Goal: Use online tool/utility: Use online tool/utility

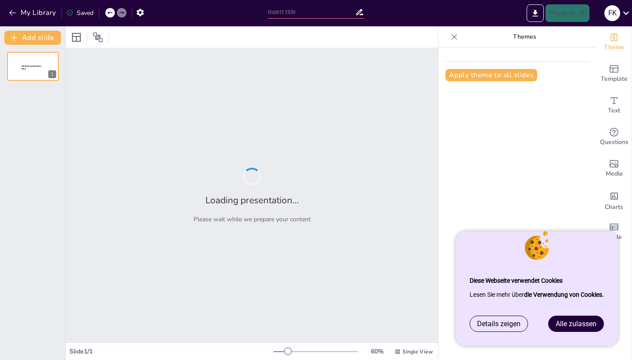
type input "E-Bike Leasing: Rechtliche Rahmenbedingungen und Risiken"
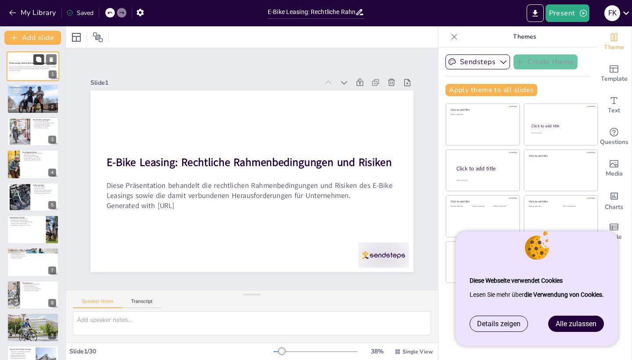
checkbox input "true"
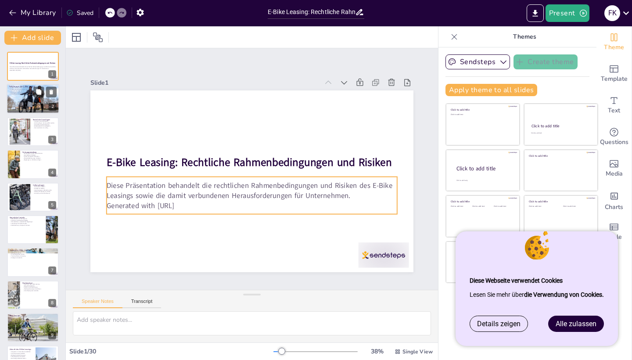
checkbox input "true"
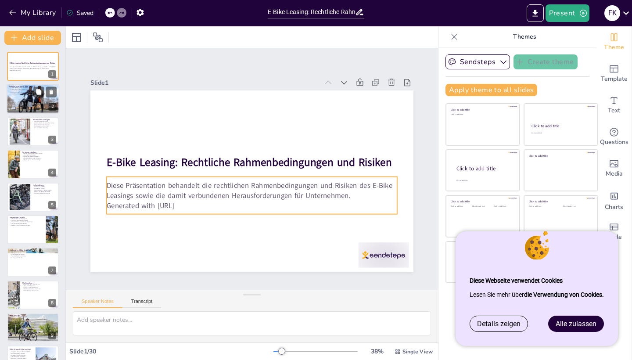
click at [23, 108] on div at bounding box center [33, 99] width 53 height 30
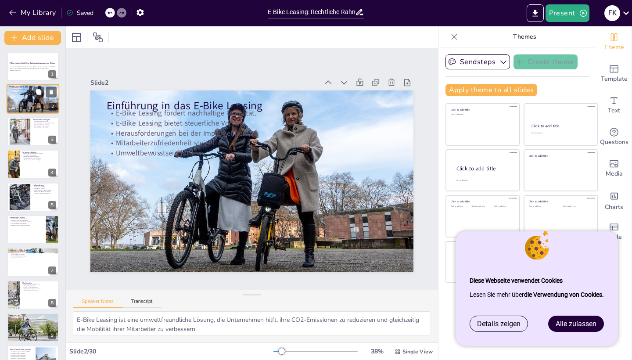
type textarea "E-Bike Leasing ist eine umweltfreundliche Lösung, die Unternehmen hilft, ihre C…"
checkbox input "true"
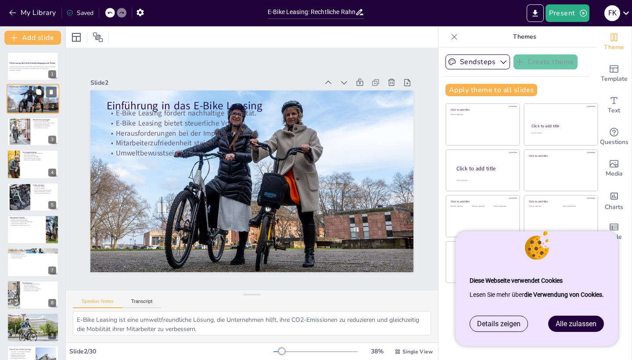
checkbox input "true"
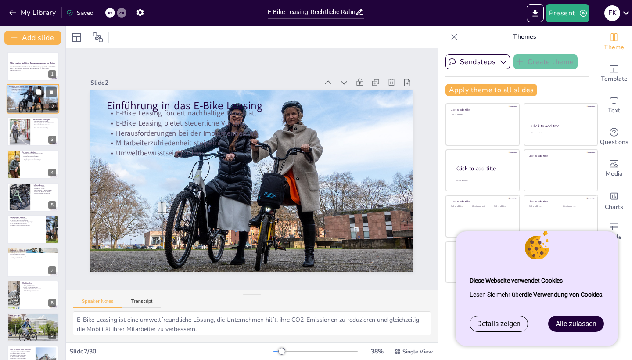
checkbox input "true"
click at [15, 129] on div at bounding box center [20, 131] width 36 height 27
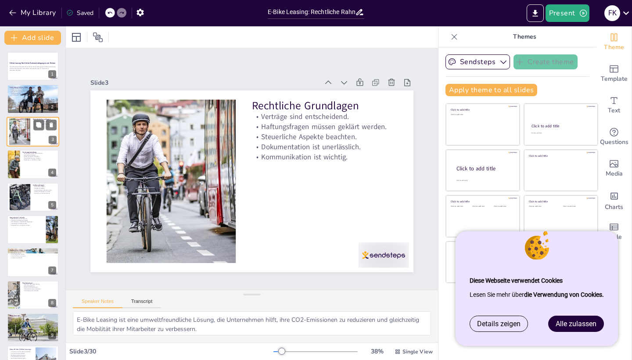
type textarea "Verträge regeln die Bedingungen des Leasings und schützen sowohl den Leasinggeb…"
checkbox input "true"
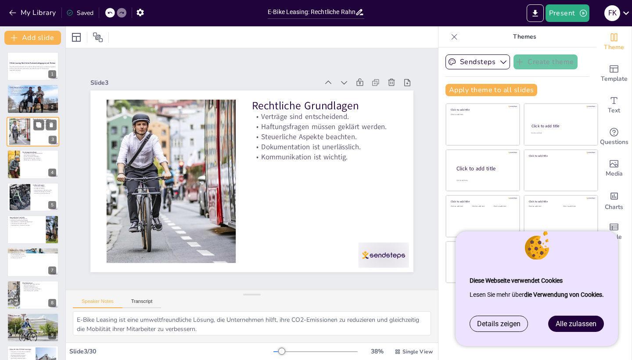
checkbox input "true"
click at [582, 328] on link "Alle zulassen" at bounding box center [576, 323] width 55 height 15
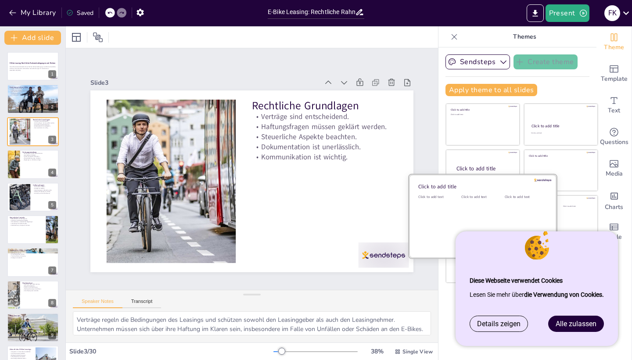
checkbox input "true"
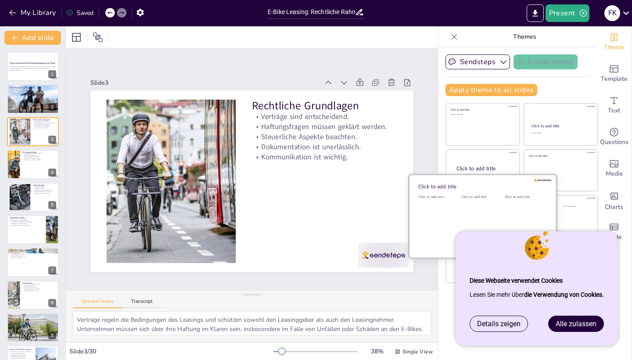
click at [577, 326] on div "Sendsteps Create theme Apply theme to all slides Click to add title Click to ad…" at bounding box center [518, 203] width 158 height 313
click at [576, 326] on div "Sendsteps Create theme Apply theme to all slides Click to add title Click to ad…" at bounding box center [518, 203] width 158 height 313
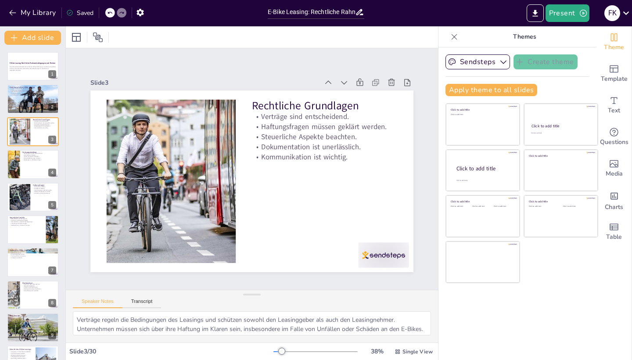
checkbox input "true"
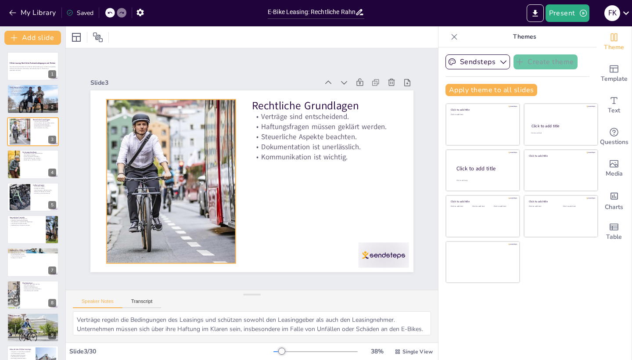
checkbox input "true"
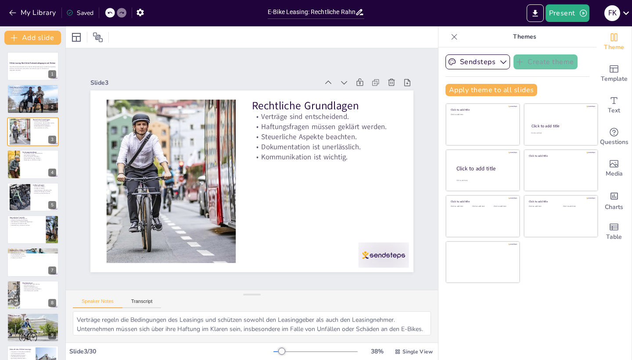
checkbox input "true"
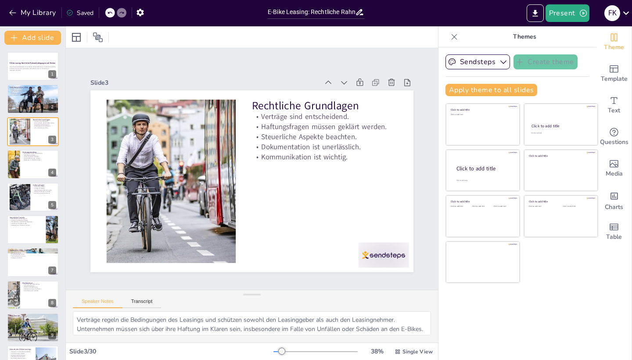
checkbox input "true"
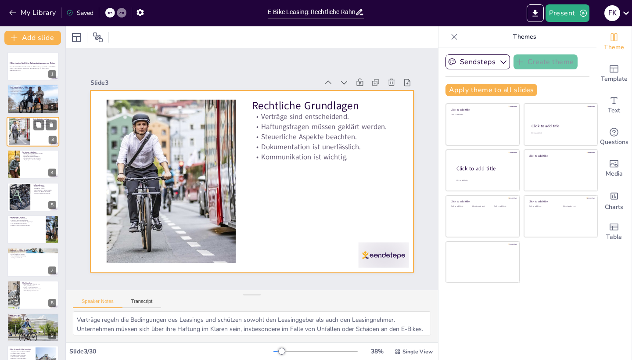
checkbox input "true"
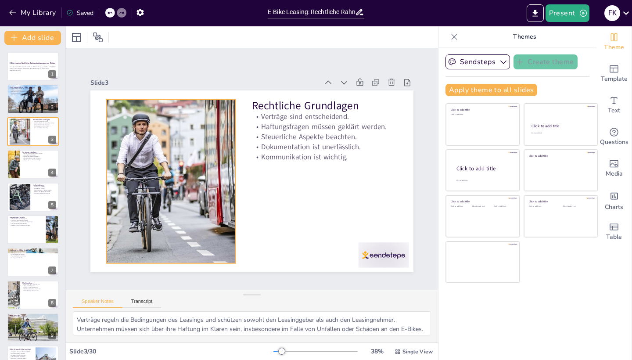
checkbox input "true"
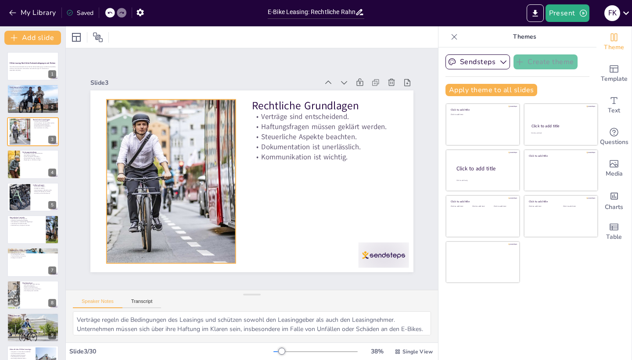
checkbox input "true"
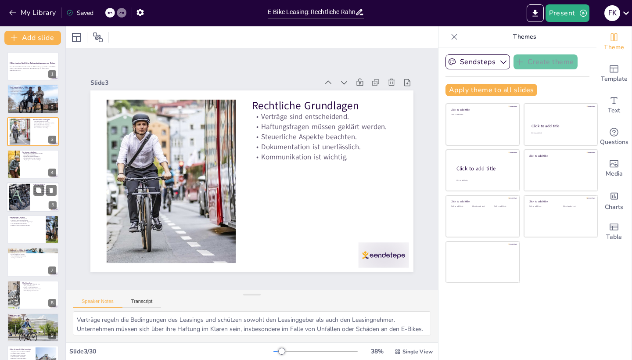
checkbox input "true"
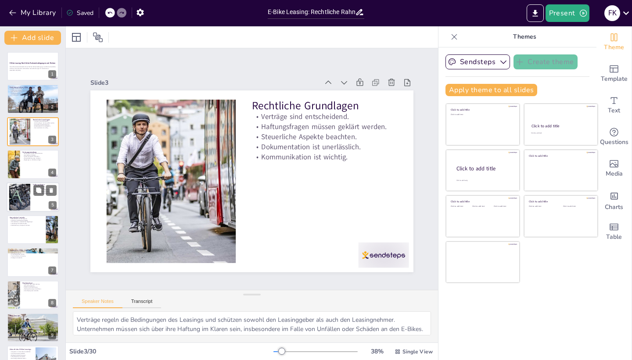
checkbox input "true"
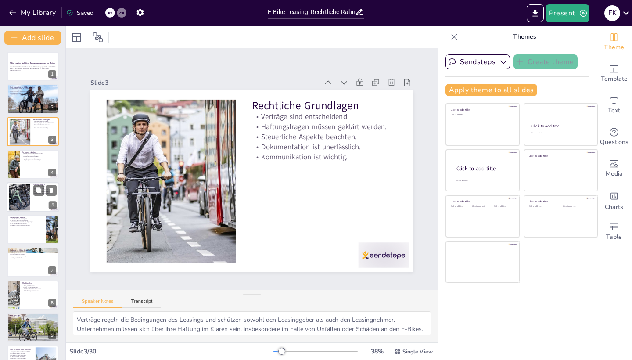
click at [37, 199] on div at bounding box center [33, 197] width 53 height 30
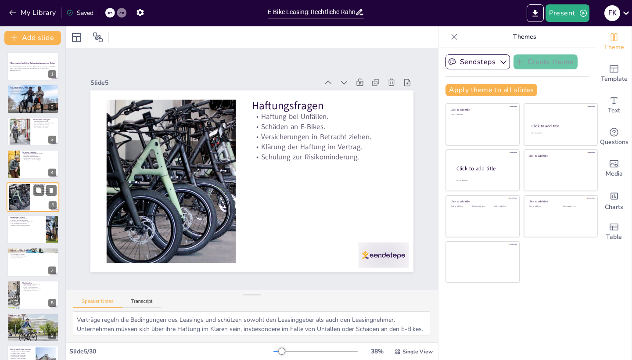
type textarea "Im Falle von Unfällen können sowohl der Leasinggeber als auch der Leasingnehmer…"
checkbox input "true"
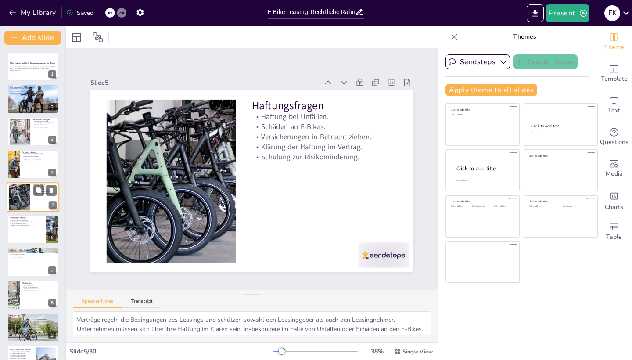
checkbox input "true"
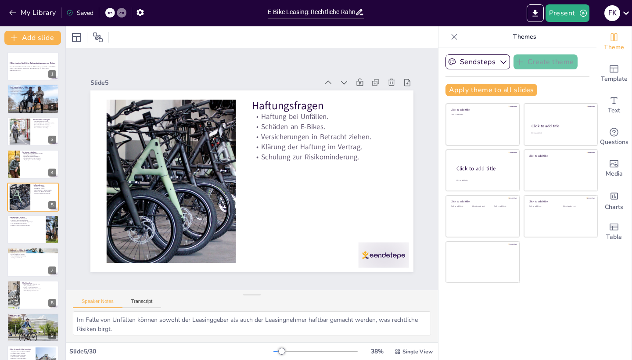
checkbox input "true"
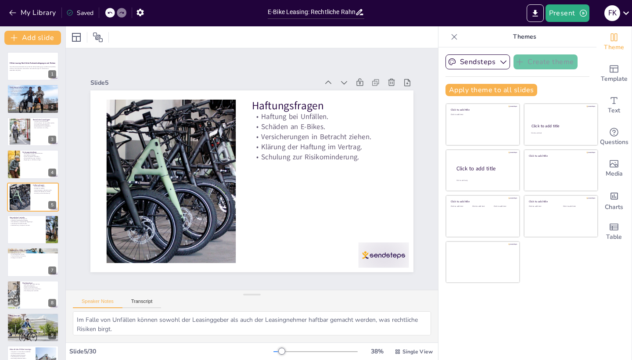
checkbox input "true"
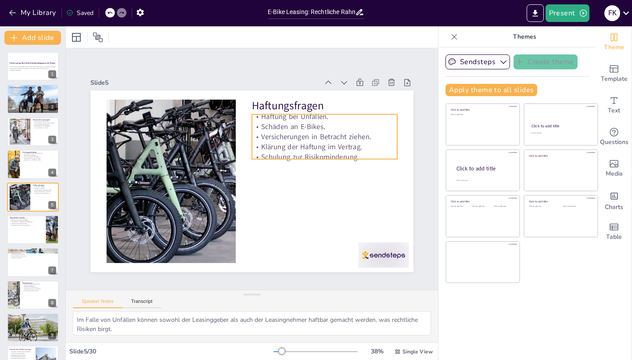
checkbox input "true"
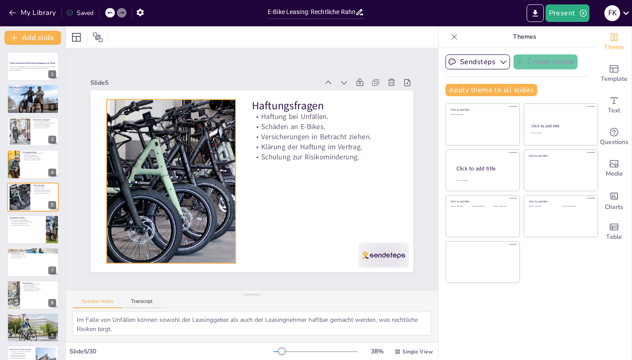
checkbox input "true"
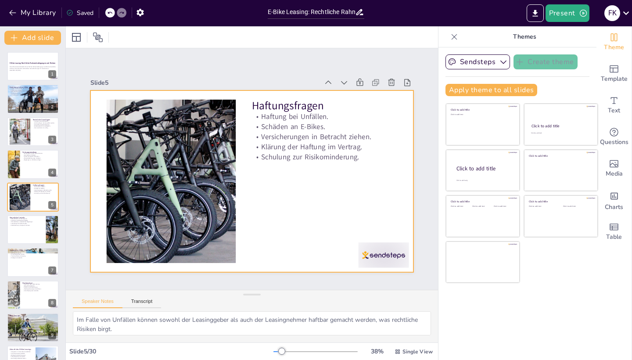
checkbox input "true"
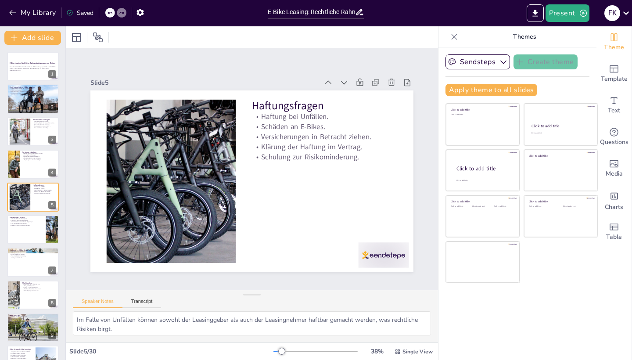
checkbox input "true"
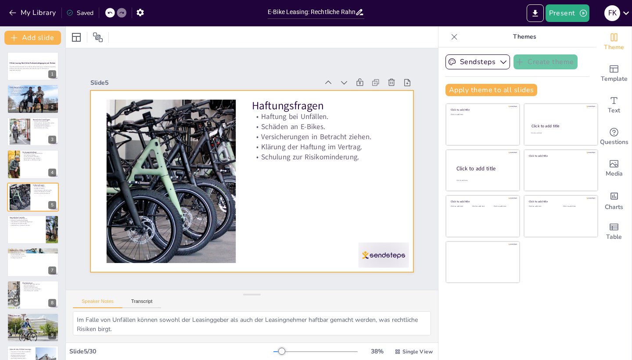
checkbox input "true"
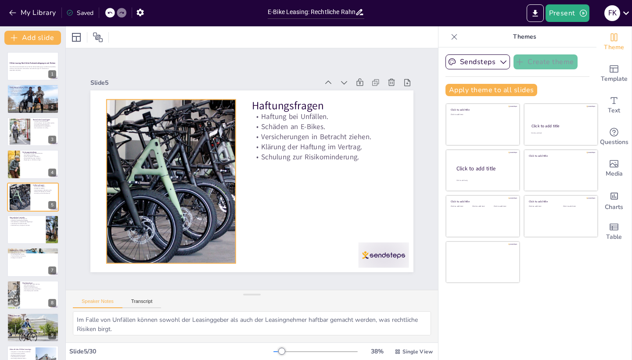
checkbox input "true"
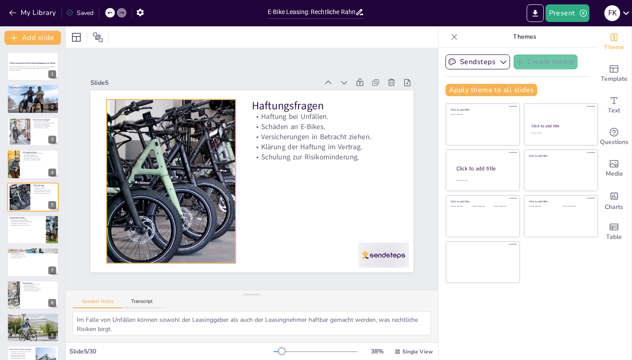
checkbox input "true"
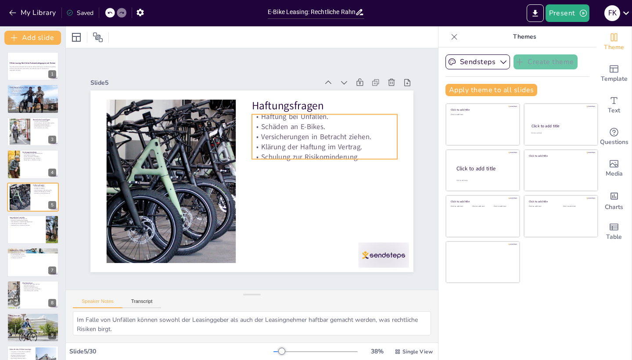
checkbox input "true"
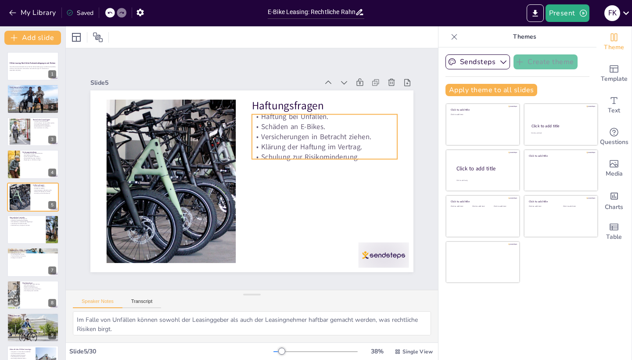
checkbox input "true"
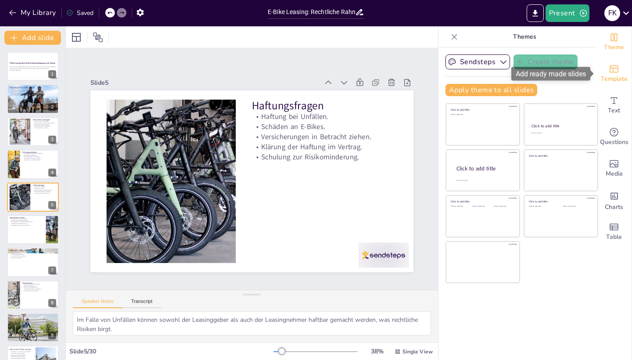
click at [614, 67] on icon "Add ready made slides" at bounding box center [614, 69] width 11 height 11
checkbox input "true"
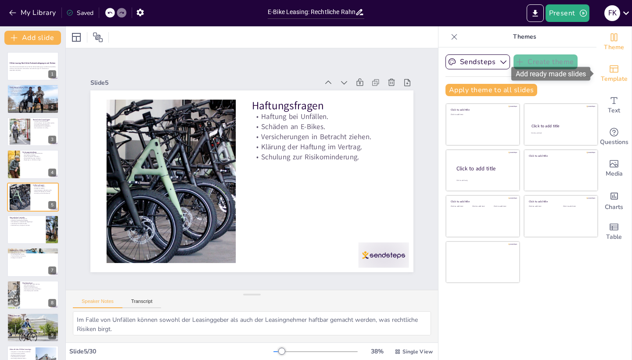
checkbox input "true"
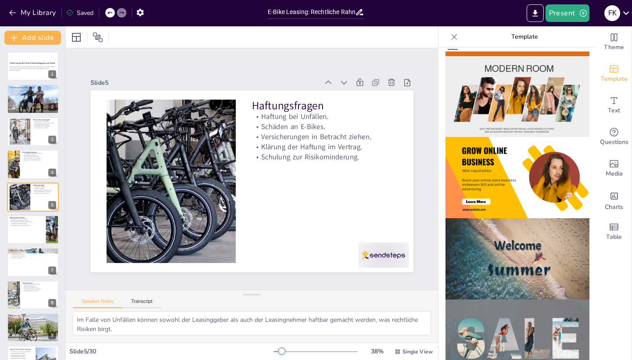
scroll to position [161, 0]
click at [538, 176] on img at bounding box center [518, 177] width 144 height 81
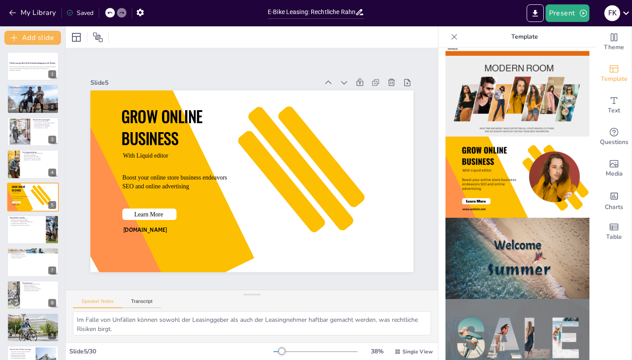
checkbox input "true"
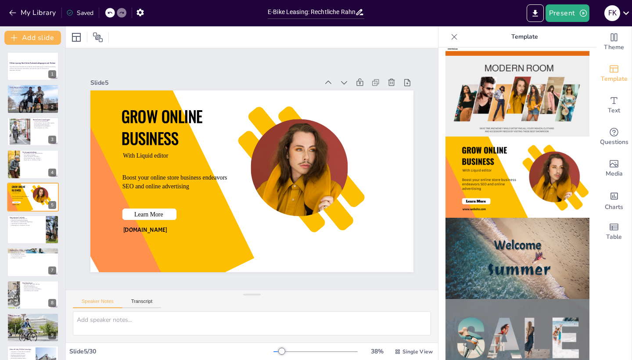
checkbox input "true"
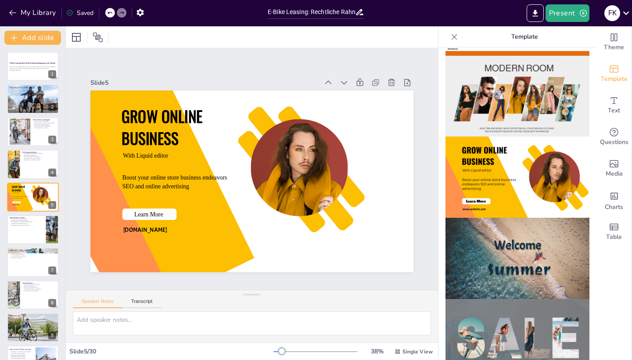
checkbox input "true"
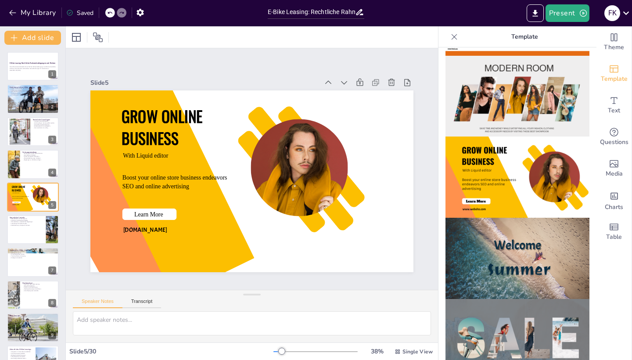
checkbox input "true"
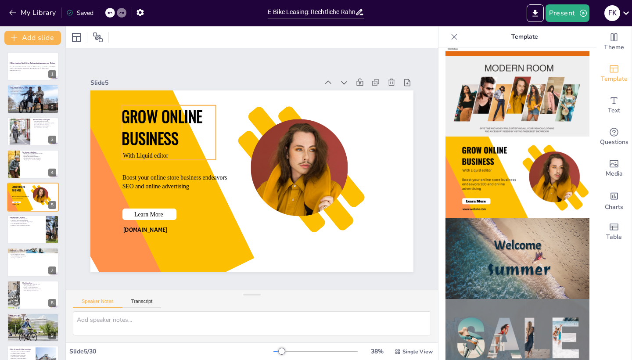
checkbox input "true"
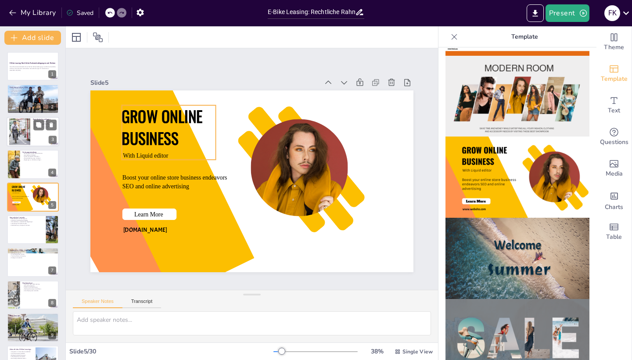
checkbox input "true"
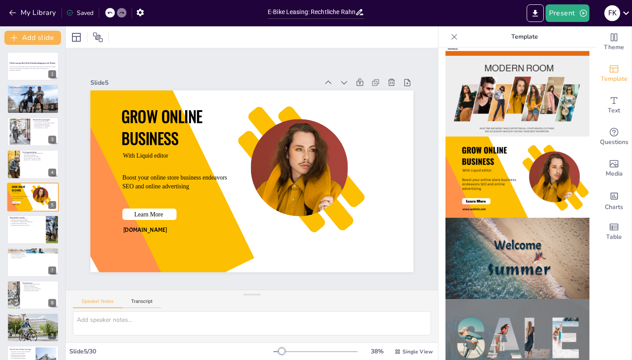
checkbox input "true"
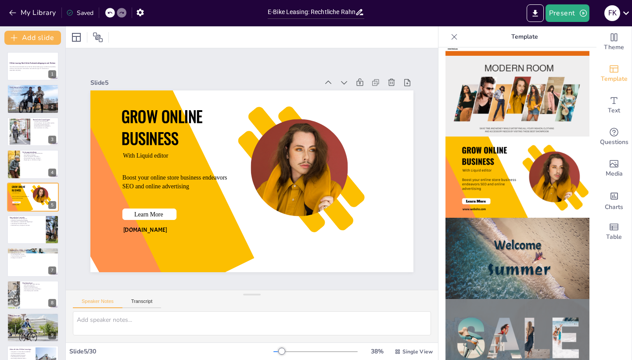
click at [108, 12] on div at bounding box center [110, 13] width 10 height 10
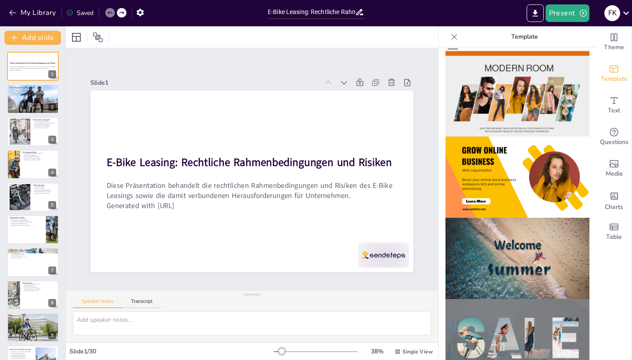
checkbox input "true"
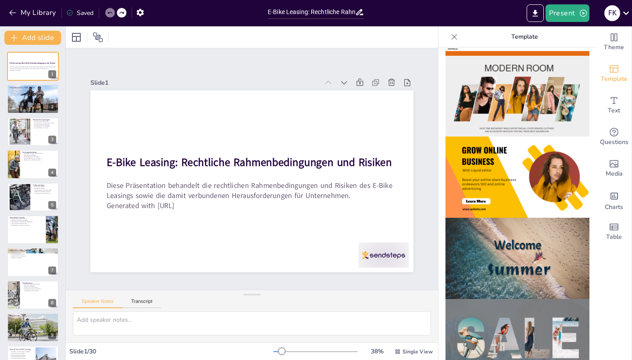
checkbox input "true"
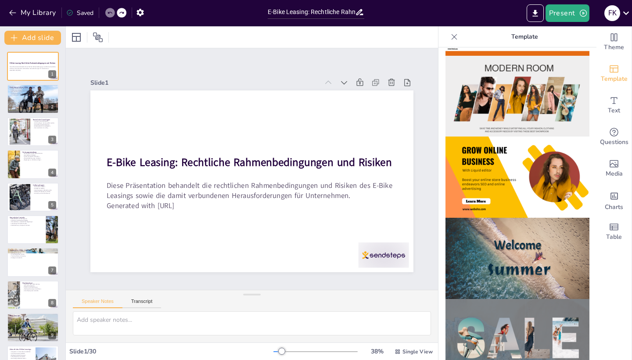
checkbox input "true"
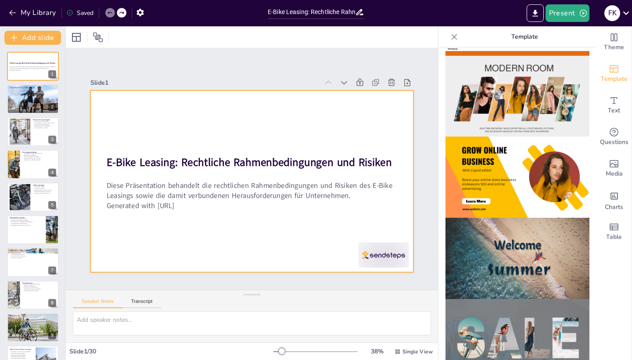
checkbox input "true"
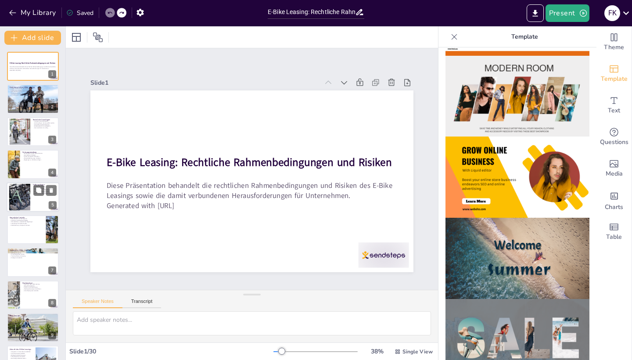
click at [18, 198] on div at bounding box center [19, 197] width 27 height 27
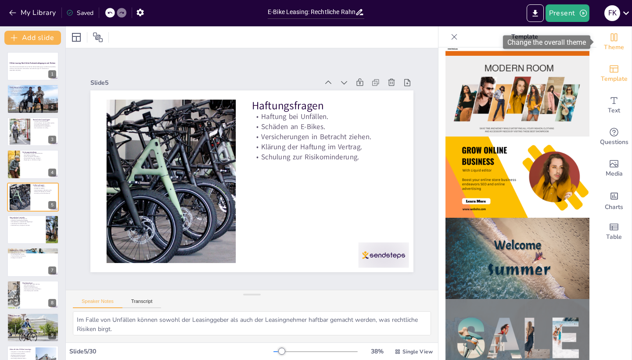
click at [615, 44] on span "Theme" at bounding box center [614, 48] width 20 height 10
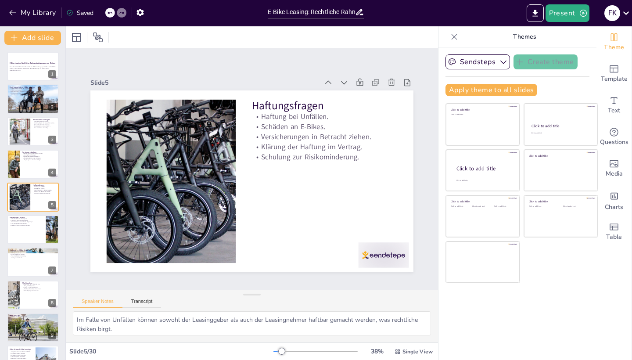
scroll to position [675, 0]
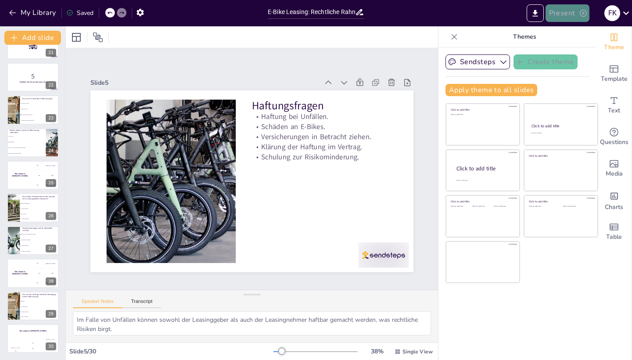
click at [553, 16] on button "Present" at bounding box center [568, 13] width 44 height 18
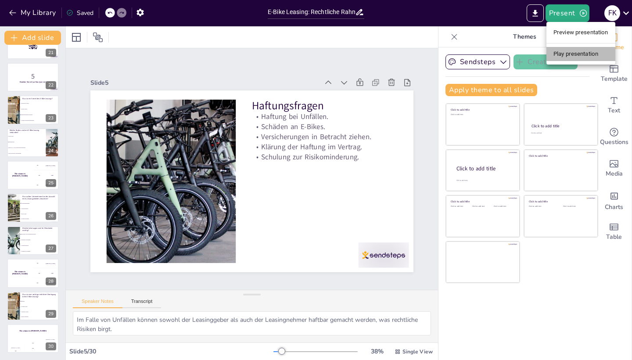
click at [570, 50] on li "Play presentation" at bounding box center [581, 54] width 69 height 14
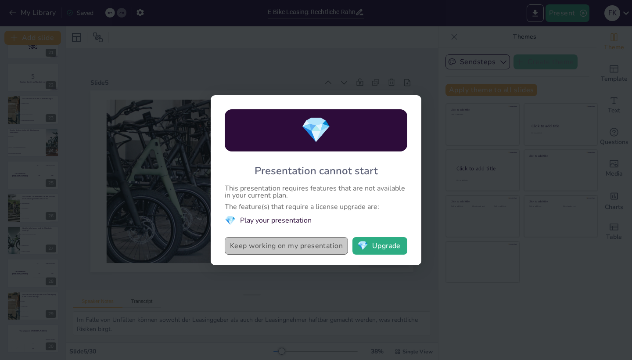
click at [291, 247] on button "Keep working on my presentation" at bounding box center [286, 246] width 123 height 18
